Goal: Find specific page/section: Find specific page/section

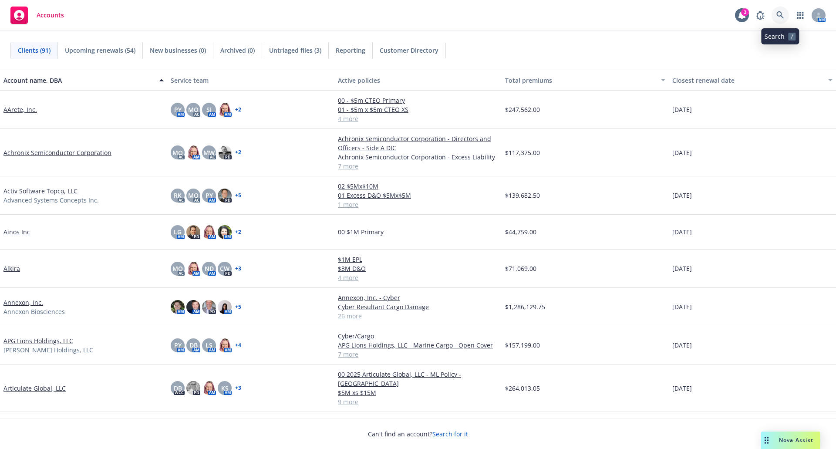
click at [778, 13] on icon at bounding box center [780, 15] width 8 height 8
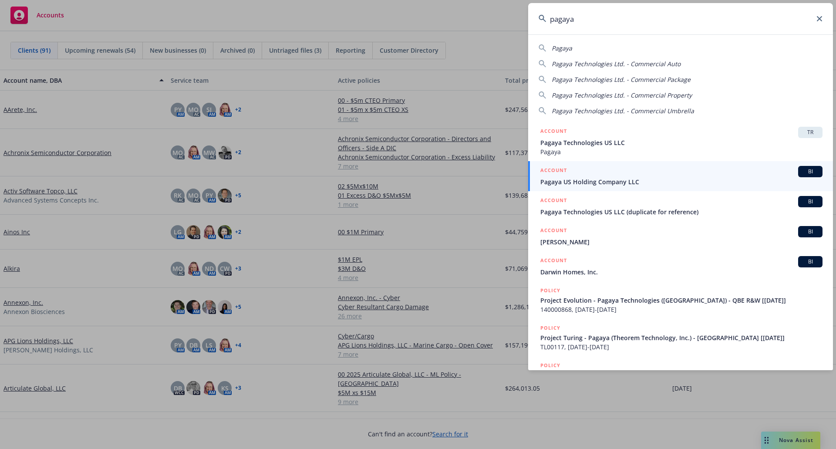
type input "pagaya"
click at [628, 182] on span "Pagaya US Holding Company LLC" at bounding box center [681, 181] width 282 height 9
